Goal: Task Accomplishment & Management: Use online tool/utility

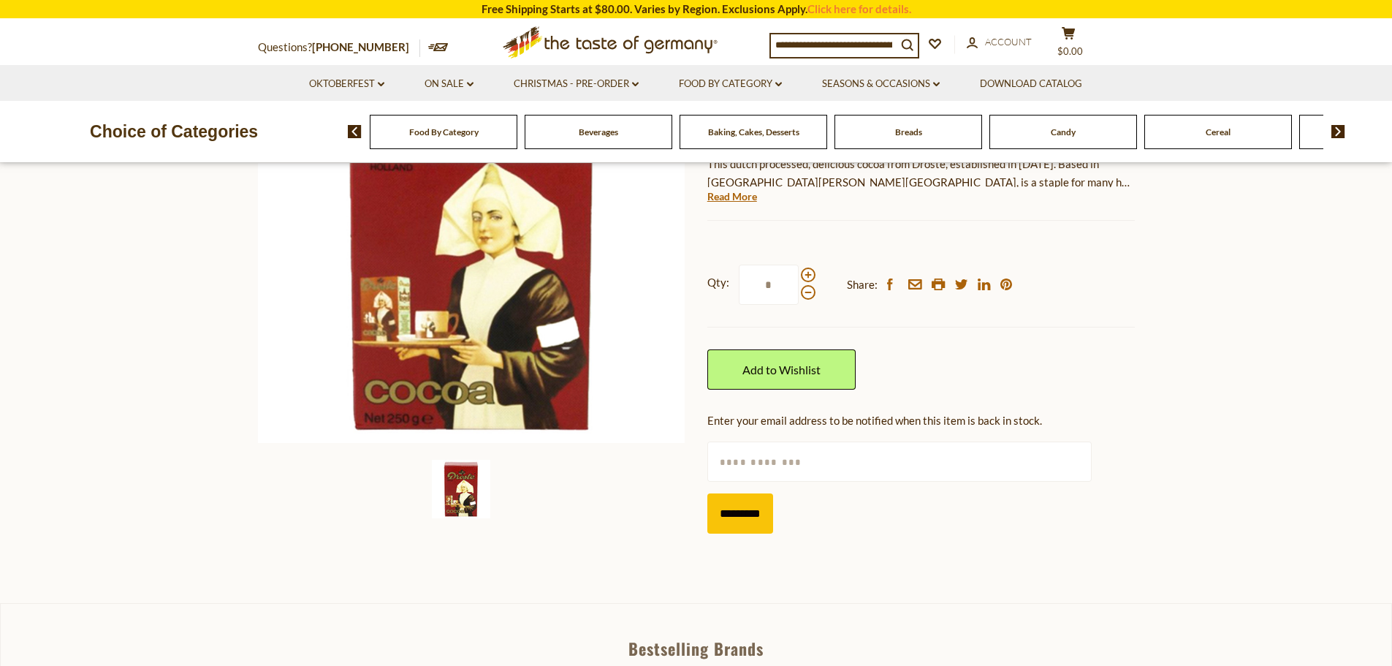
scroll to position [153, 0]
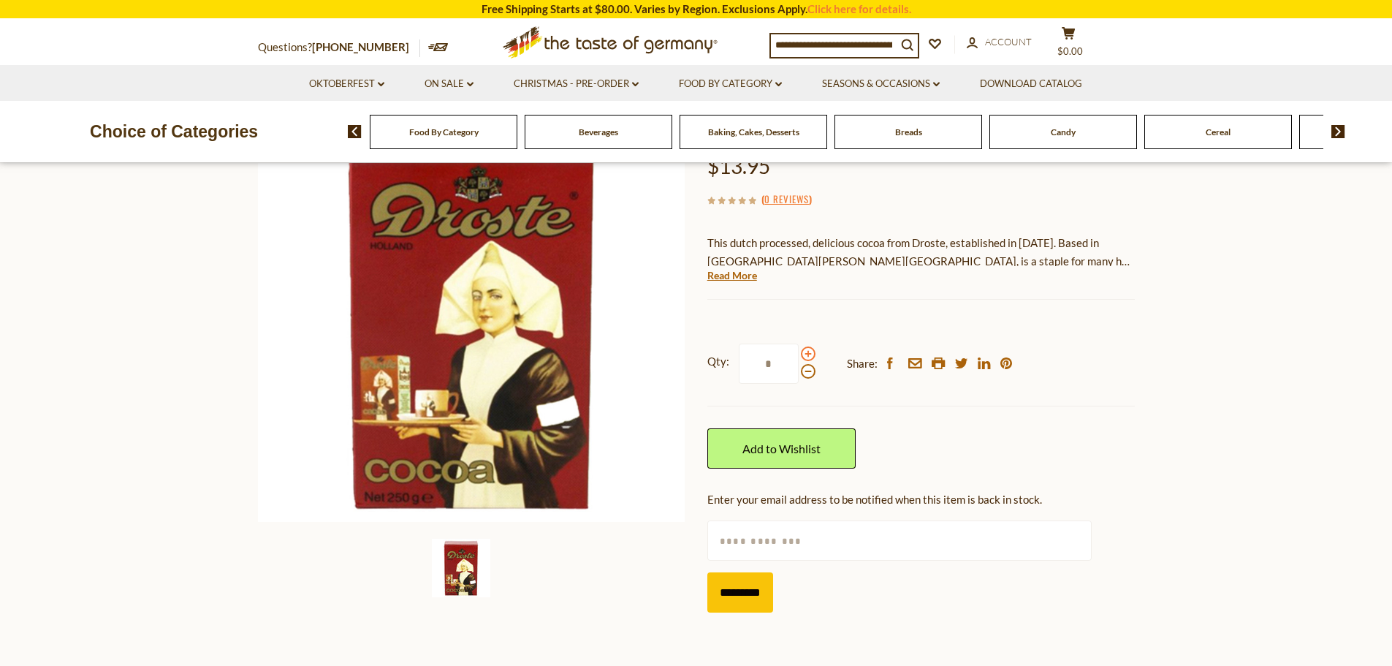
click at [806, 357] on span at bounding box center [808, 353] width 15 height 15
click at [799, 357] on input "*" at bounding box center [769, 363] width 60 height 40
click at [806, 357] on span at bounding box center [808, 353] width 15 height 15
click at [799, 357] on input "*" at bounding box center [769, 363] width 60 height 40
click at [806, 357] on span at bounding box center [808, 353] width 15 height 15
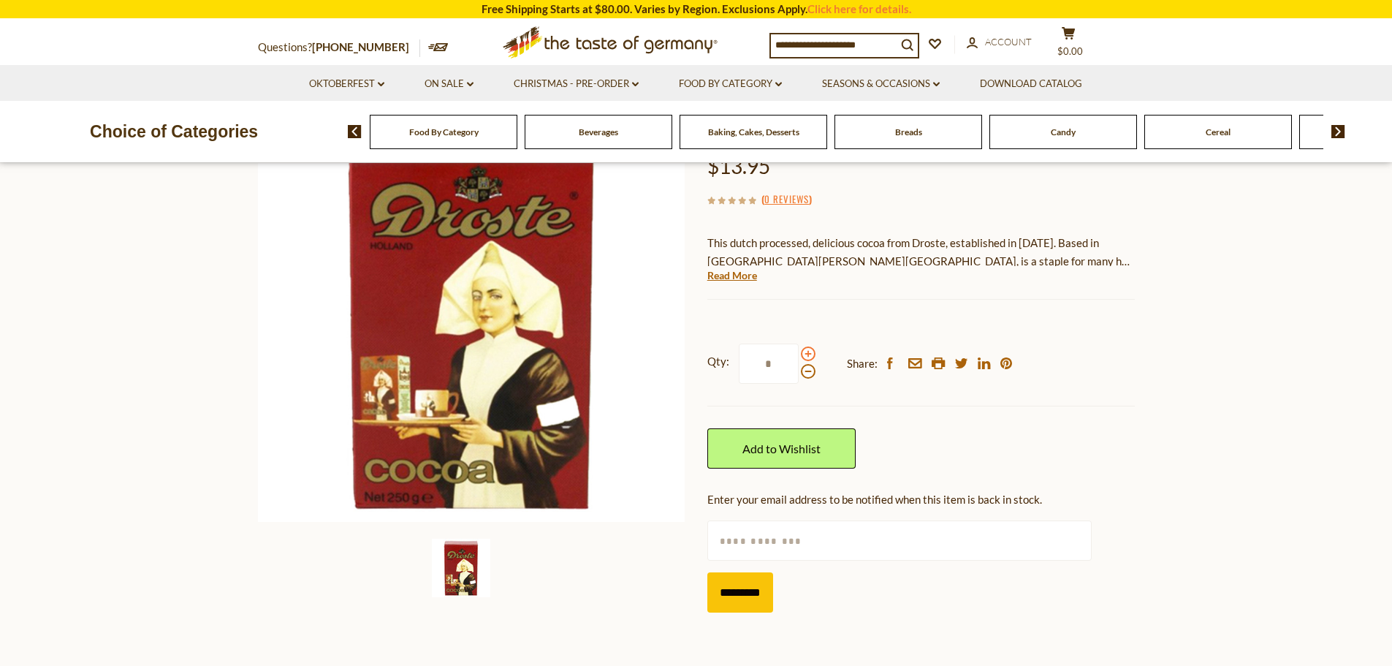
click at [799, 357] on input "*" at bounding box center [769, 363] width 60 height 40
click at [806, 357] on span at bounding box center [808, 353] width 15 height 15
click at [799, 357] on input "*" at bounding box center [769, 363] width 60 height 40
click at [801, 373] on div at bounding box center [808, 362] width 15 height 32
click at [799, 373] on input "*" at bounding box center [769, 363] width 60 height 40
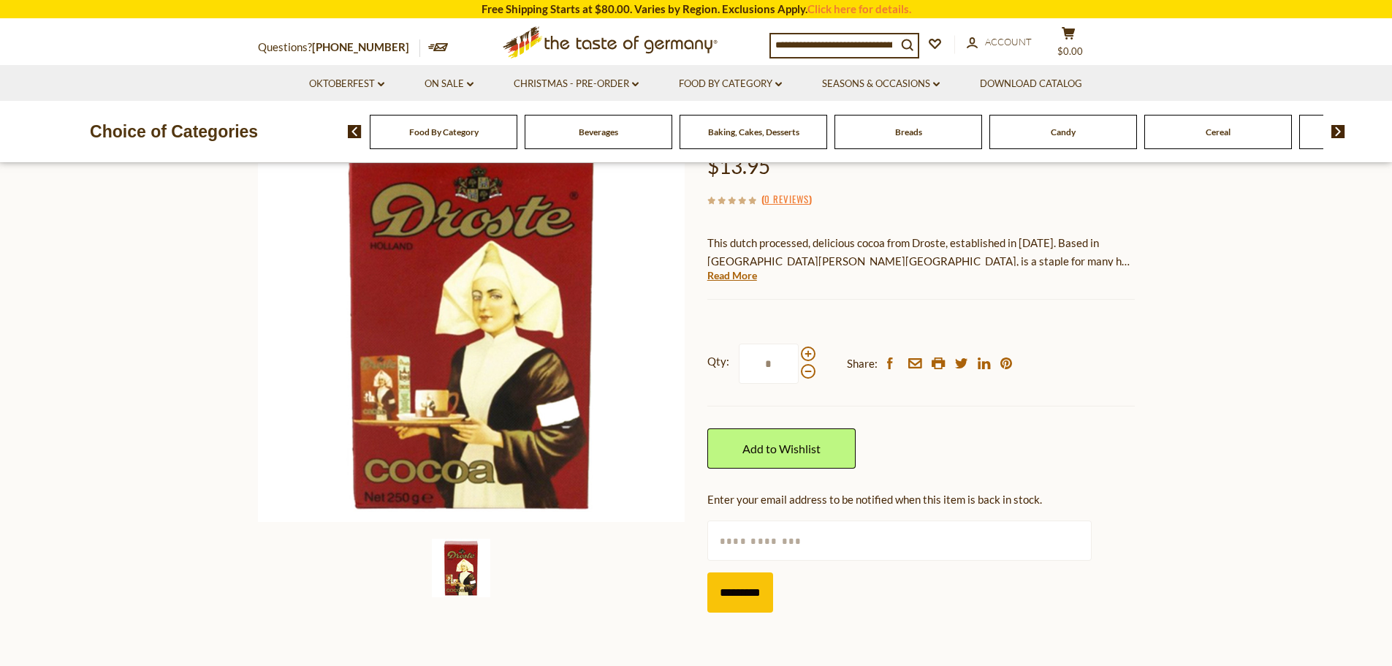
click at [801, 373] on div at bounding box center [808, 362] width 15 height 32
click at [799, 373] on input "*" at bounding box center [769, 363] width 60 height 40
click at [809, 370] on span at bounding box center [808, 371] width 15 height 15
click at [799, 370] on input "*" at bounding box center [769, 363] width 60 height 40
type input "*"
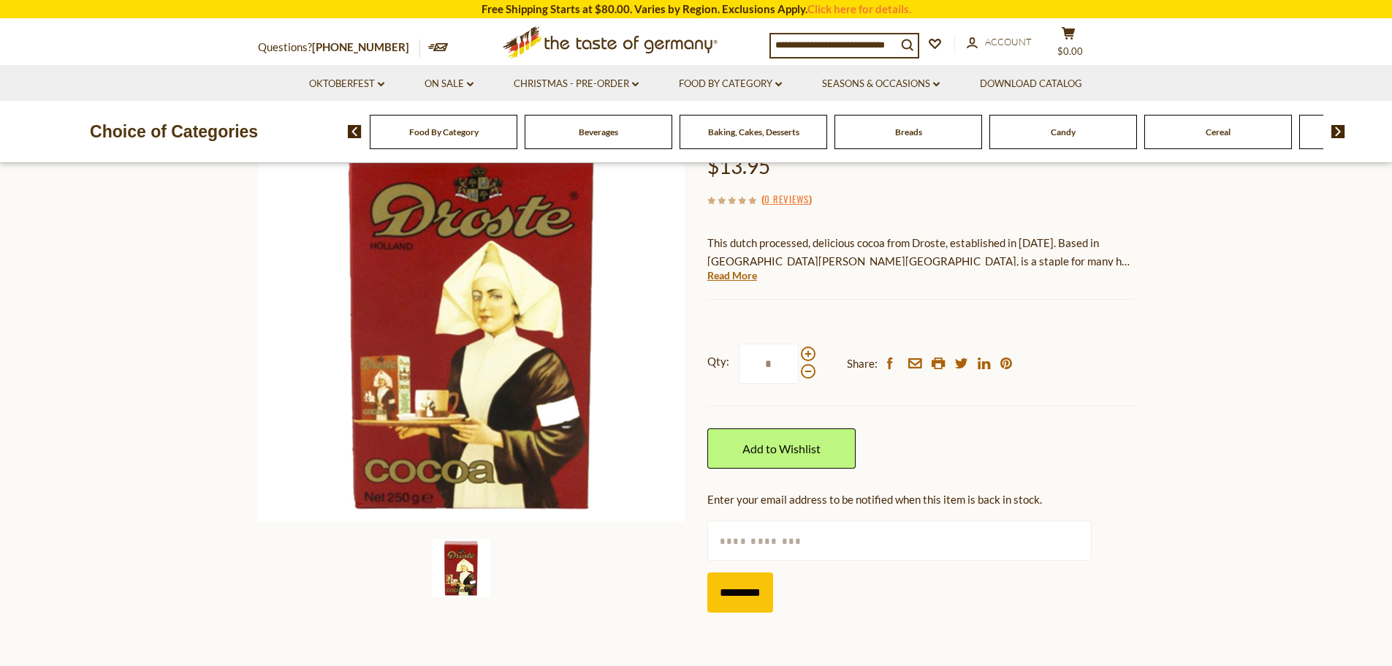
click at [731, 544] on input "text" at bounding box center [899, 540] width 384 height 40
type input "**********"
click at [742, 598] on input "*********" at bounding box center [740, 592] width 66 height 40
